Goal: Check status

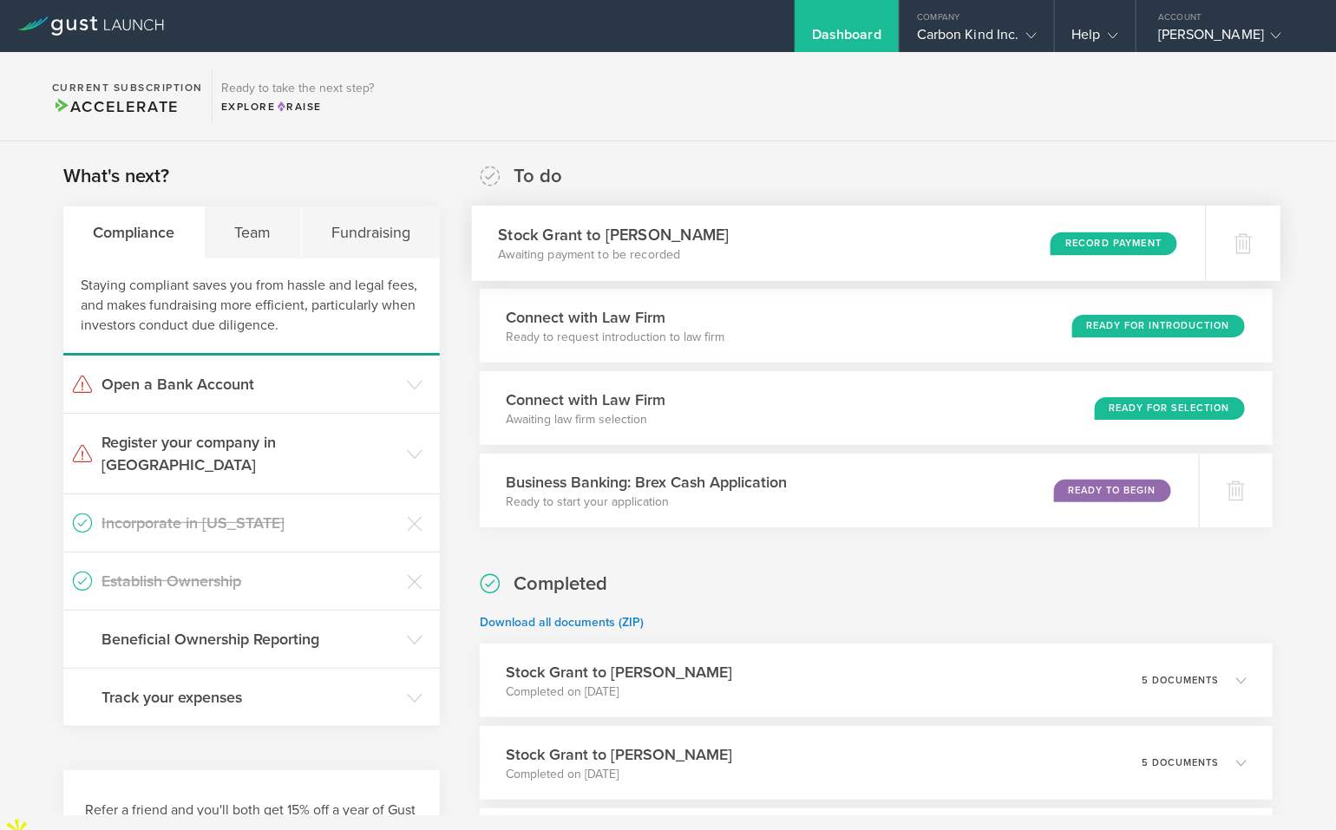
click at [807, 244] on div "Stock Grant to [PERSON_NAME] Awaiting payment to be recorded Record Payment" at bounding box center [839, 243] width 734 height 75
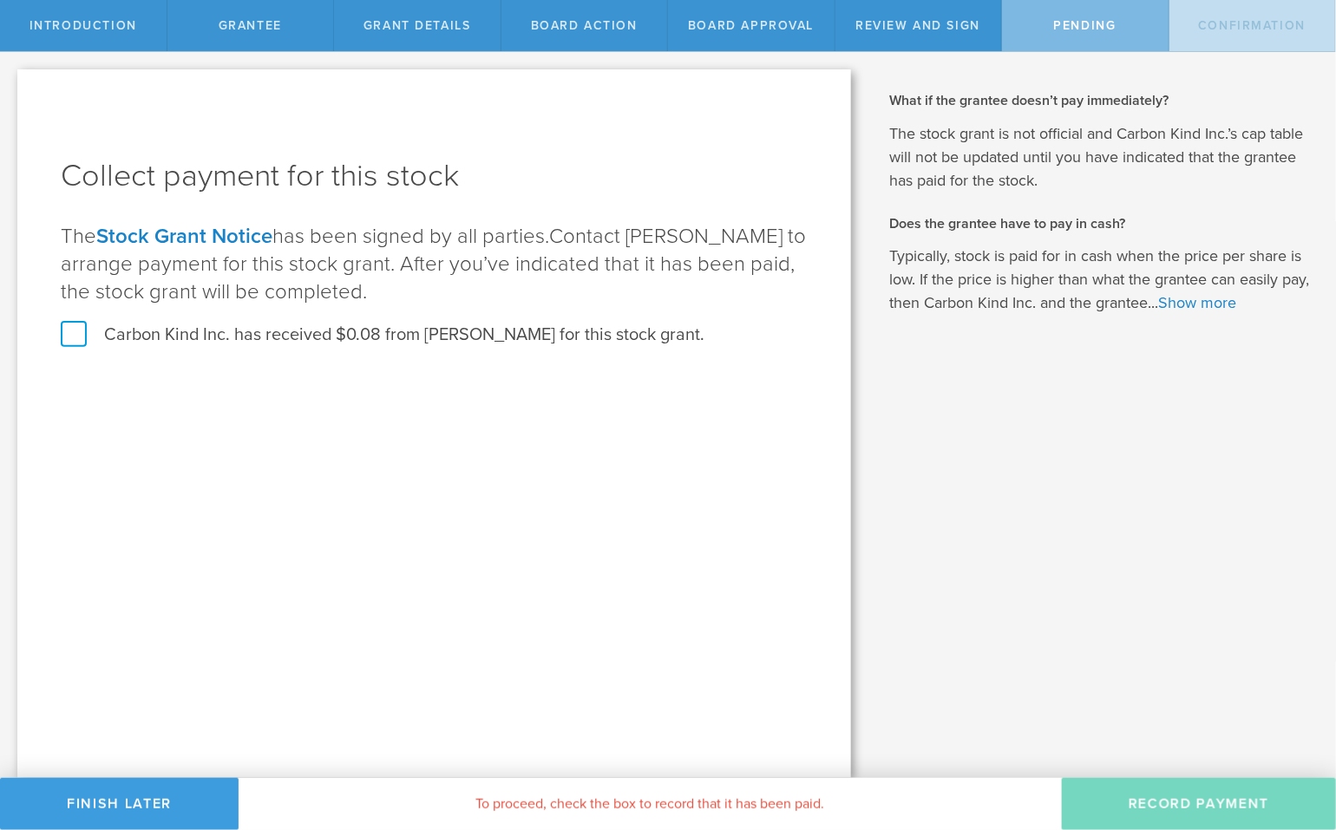
click at [247, 239] on link "Stock Grant Notice" at bounding box center [184, 236] width 176 height 25
click at [261, 239] on link "Stock Grant Notice" at bounding box center [184, 236] width 176 height 25
